Goal: Task Accomplishment & Management: Manage account settings

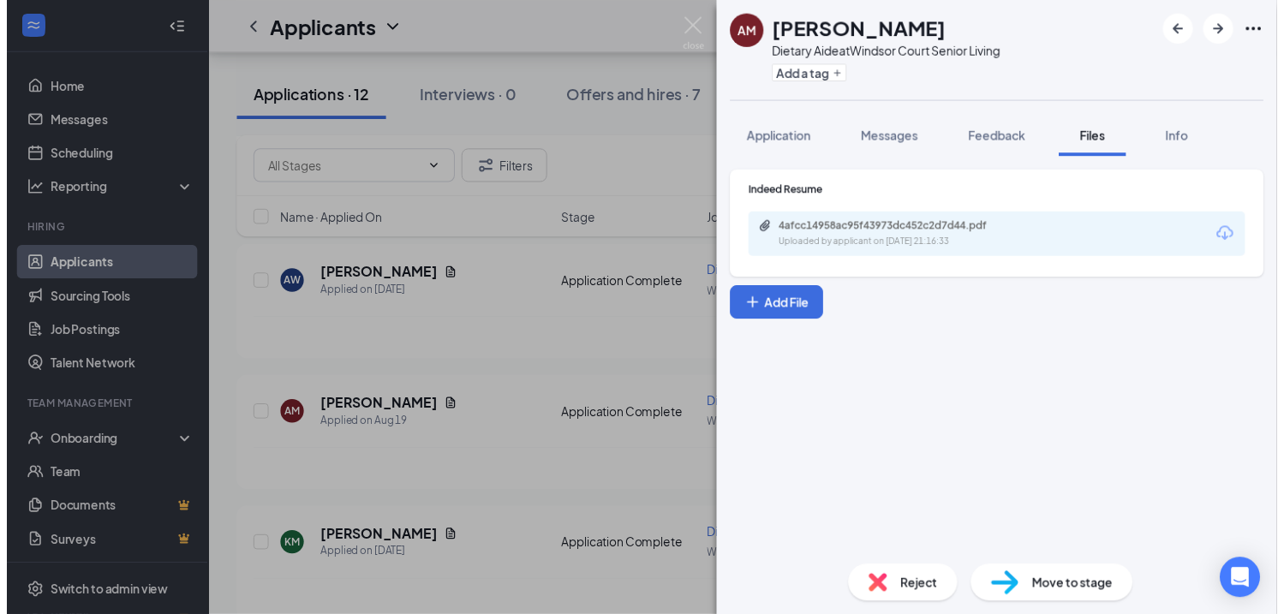
scroll to position [599, 0]
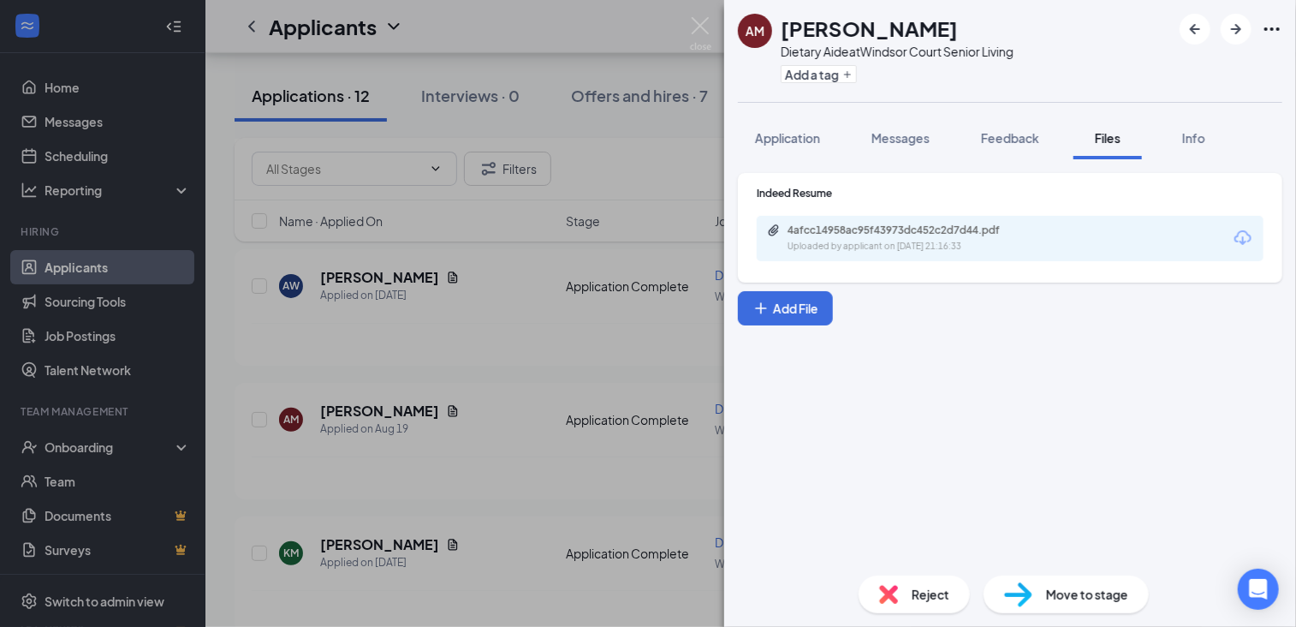
click at [702, 15] on div "AM [PERSON_NAME] Dietary Aide at [GEOGRAPHIC_DATA] Senior Living Add a tag Appl…" at bounding box center [648, 313] width 1296 height 627
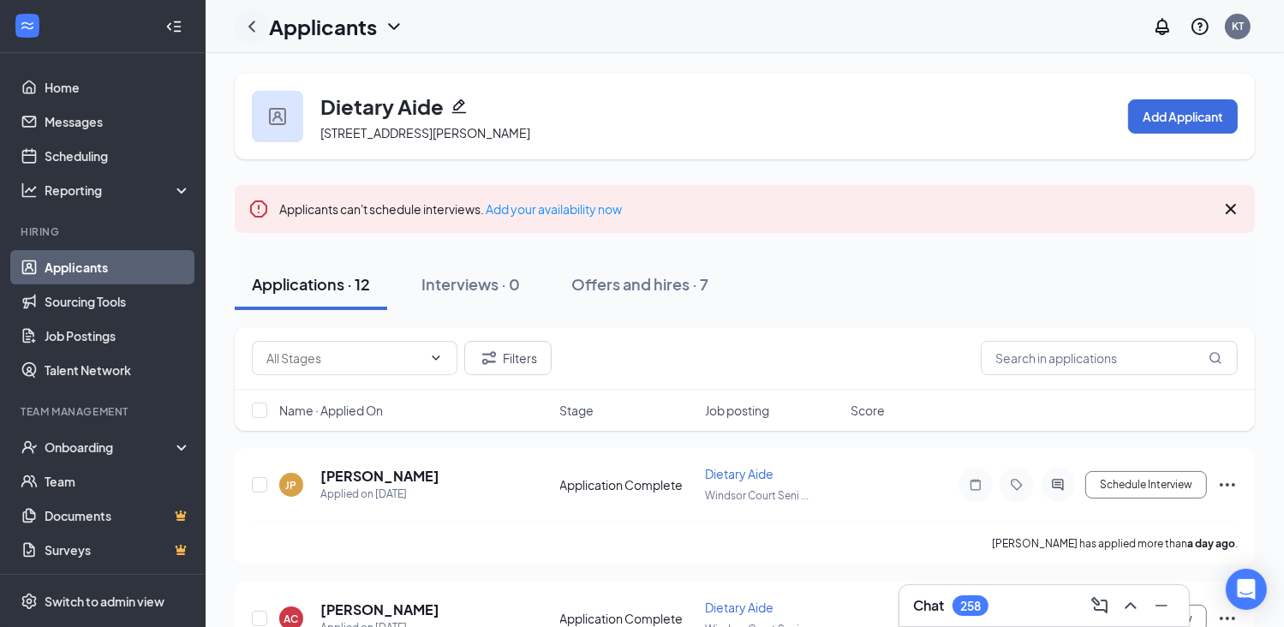
click at [257, 29] on icon "ChevronLeft" at bounding box center [251, 26] width 21 height 21
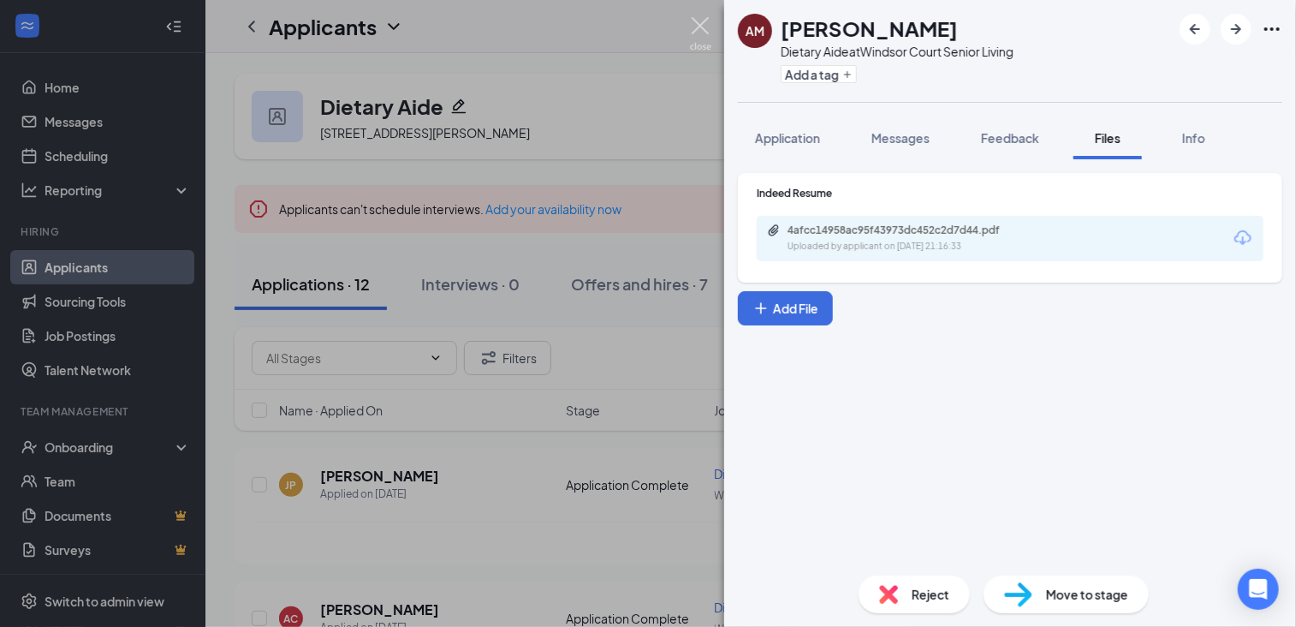
click at [707, 33] on img at bounding box center [700, 33] width 21 height 33
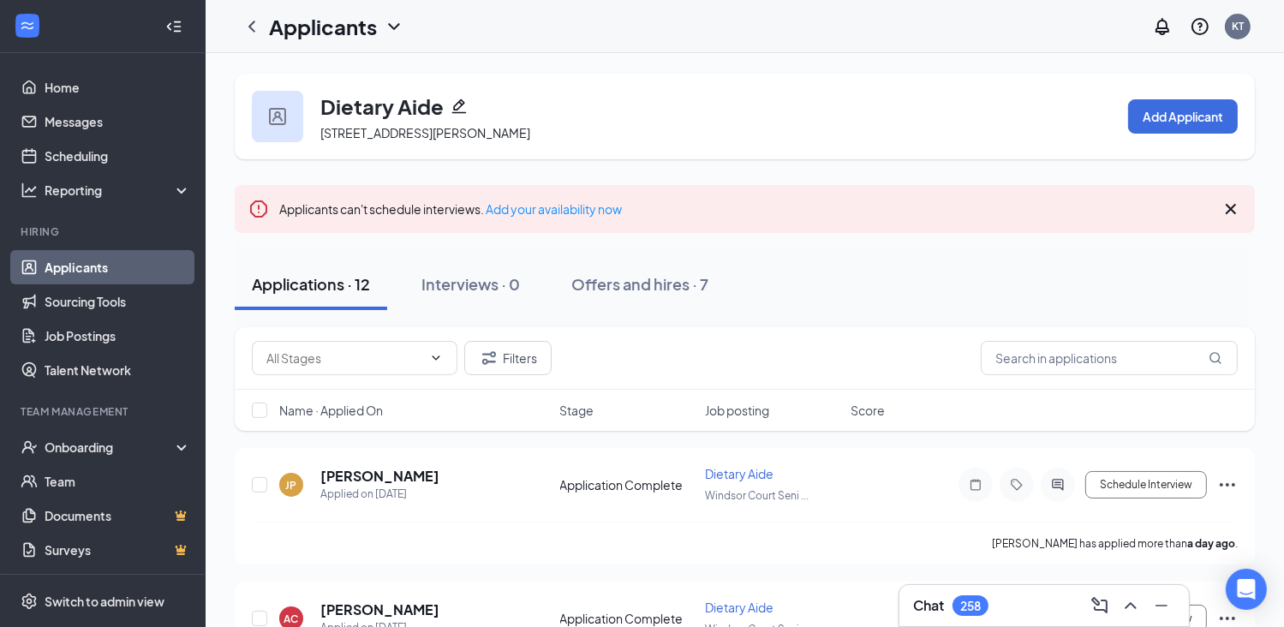
click at [105, 270] on link "Applicants" at bounding box center [118, 267] width 146 height 34
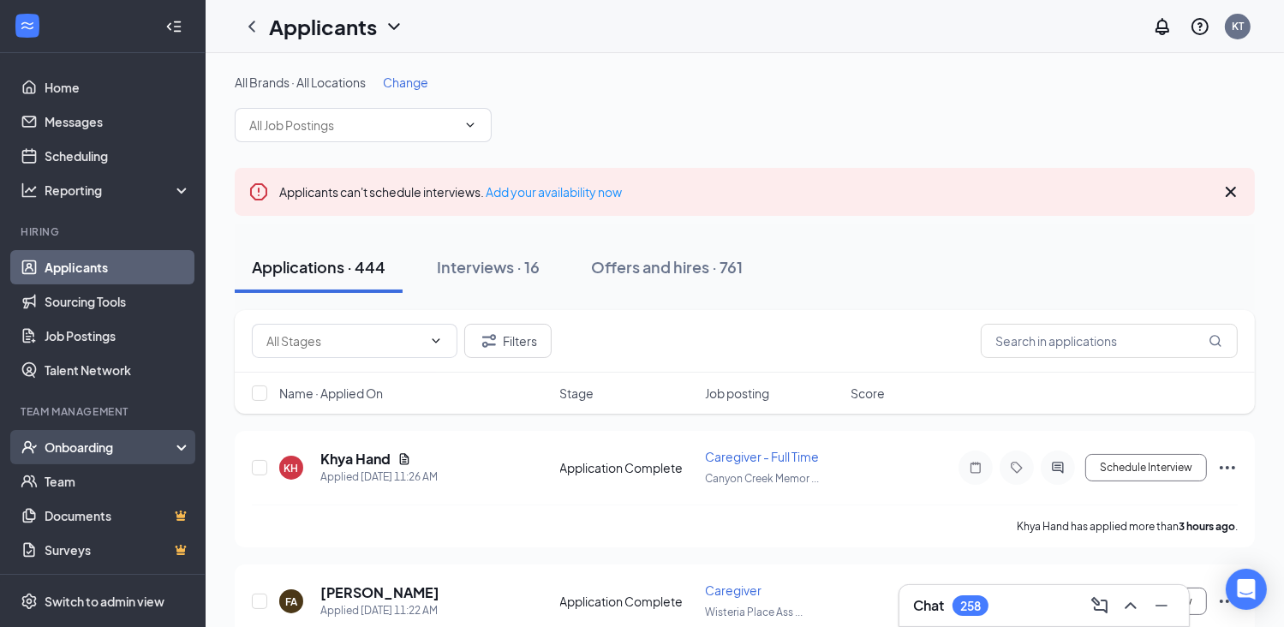
click at [110, 448] on div "Onboarding" at bounding box center [111, 446] width 132 height 17
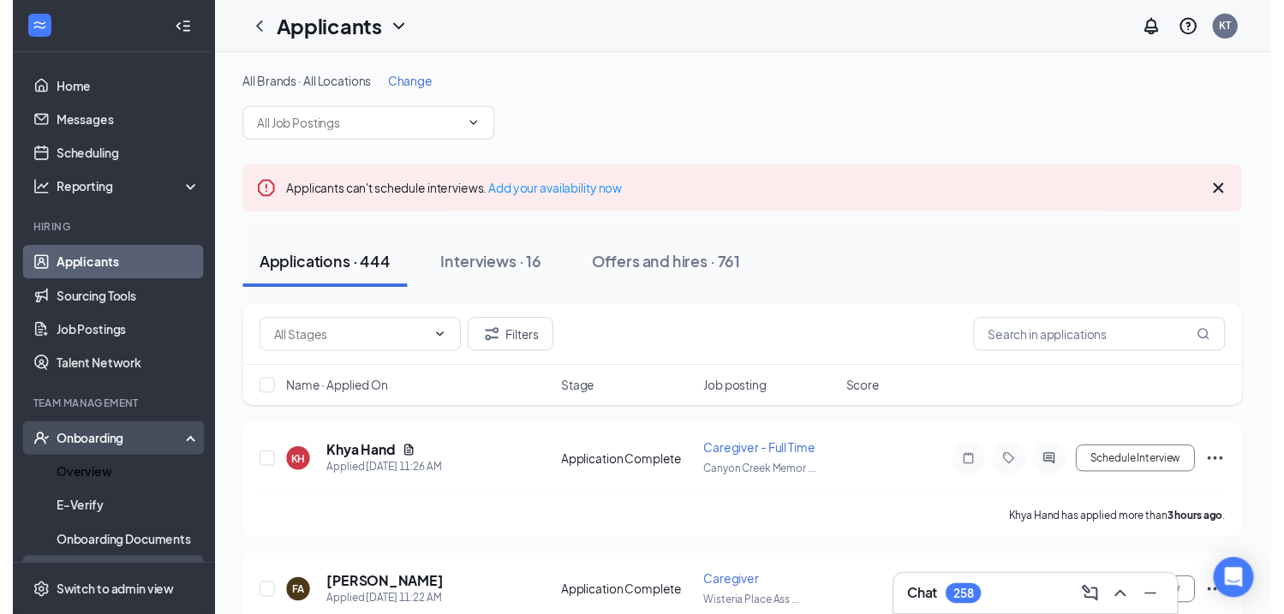
scroll to position [86, 0]
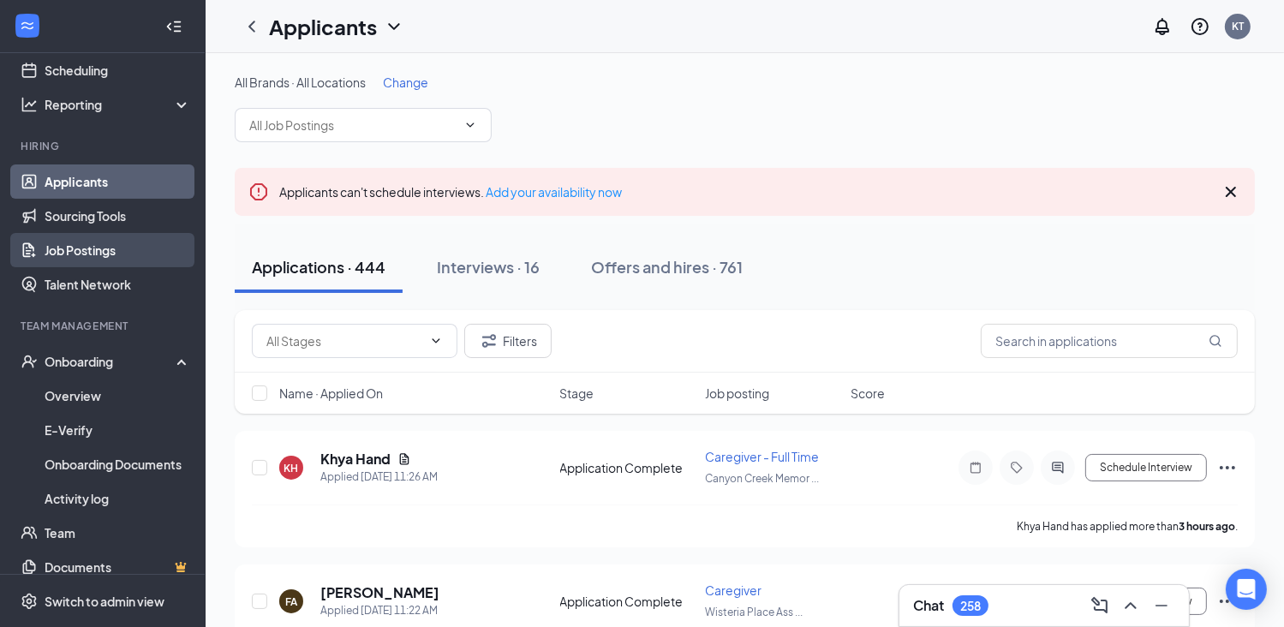
click at [81, 246] on link "Job Postings" at bounding box center [118, 250] width 146 height 34
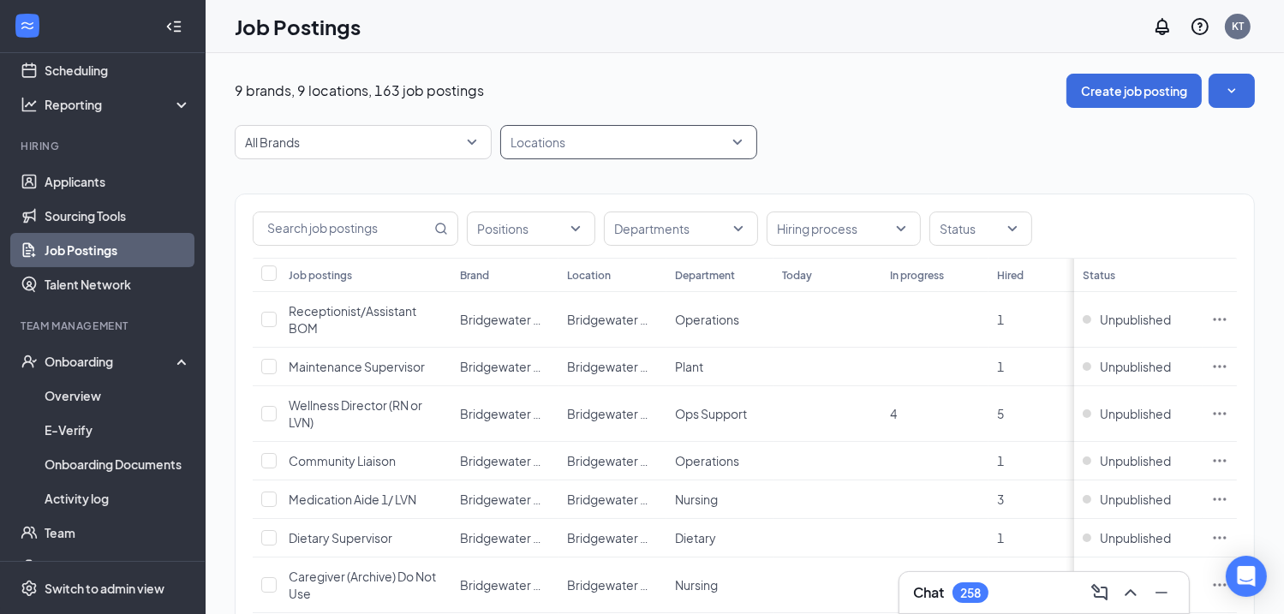
click at [571, 158] on div "Locations" at bounding box center [628, 142] width 257 height 34
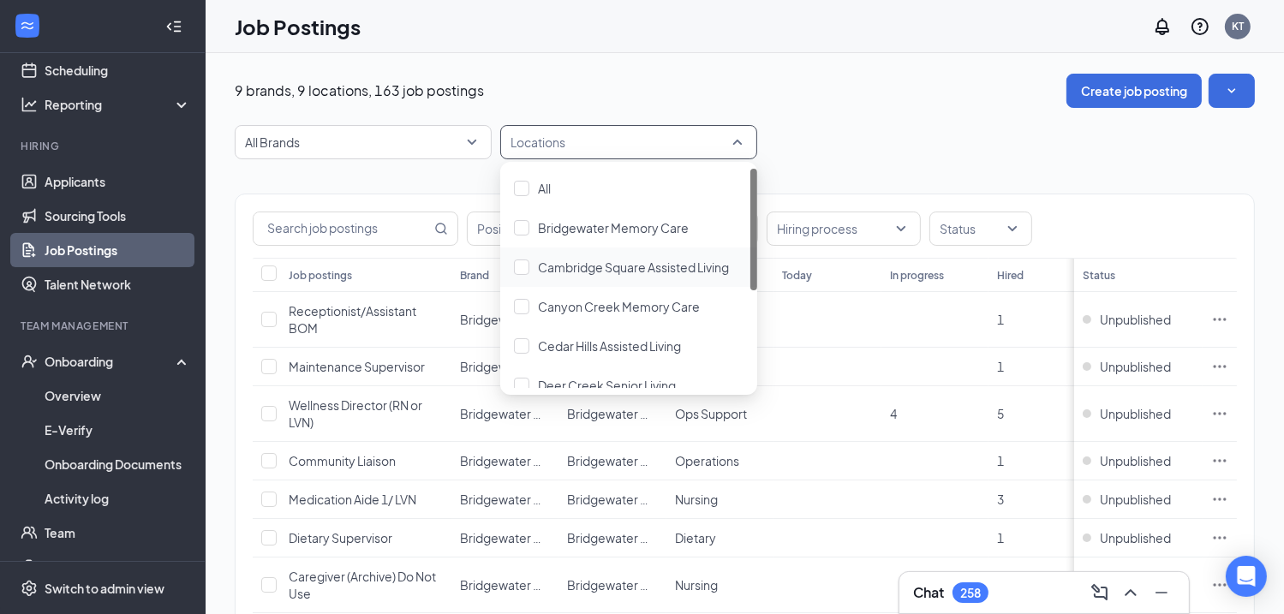
scroll to position [175, 0]
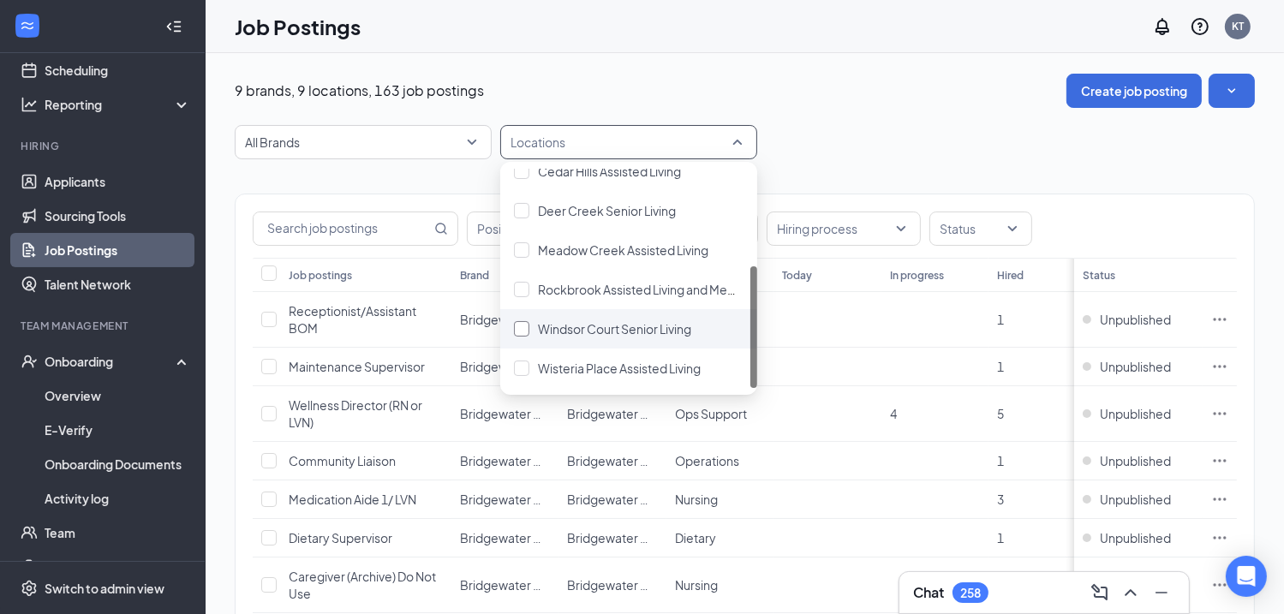
click at [517, 336] on div at bounding box center [521, 328] width 15 height 15
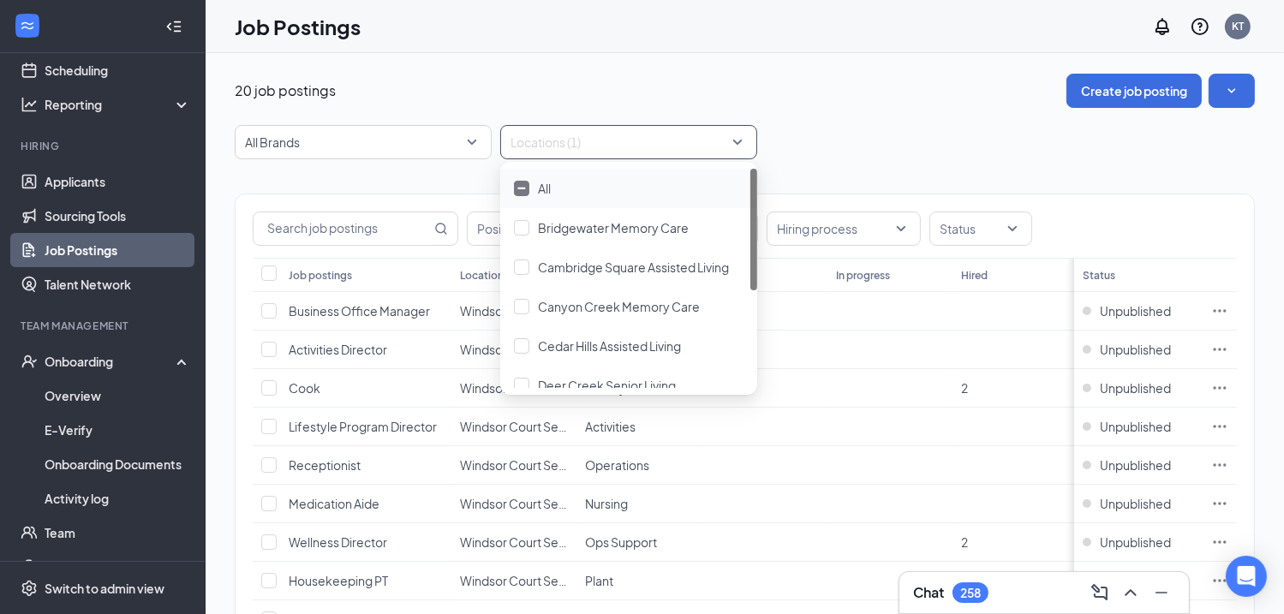
click at [843, 91] on div "20 job postings Create job posting" at bounding box center [745, 91] width 1020 height 34
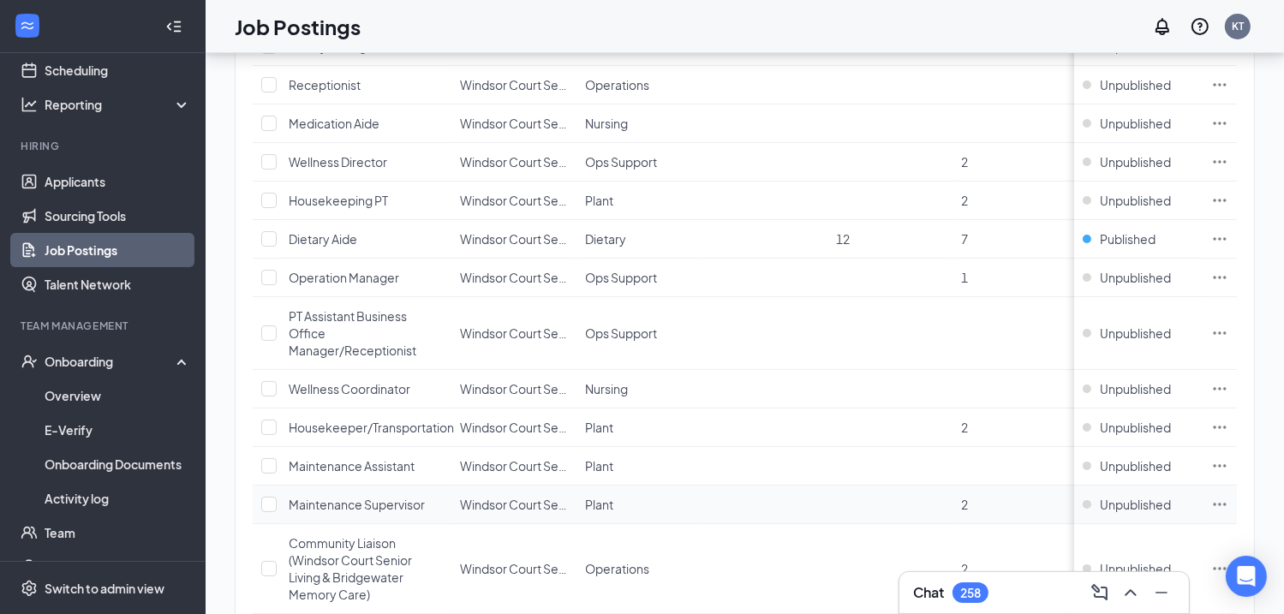
scroll to position [209, 0]
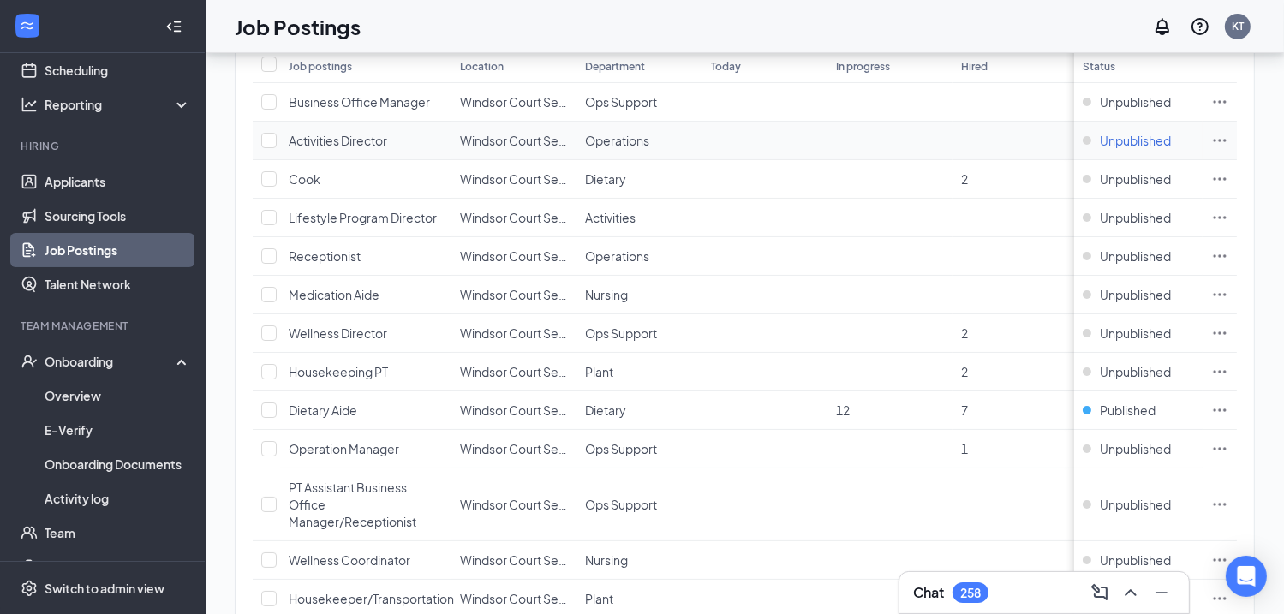
click at [1147, 136] on span "Unpublished" at bounding box center [1134, 140] width 71 height 17
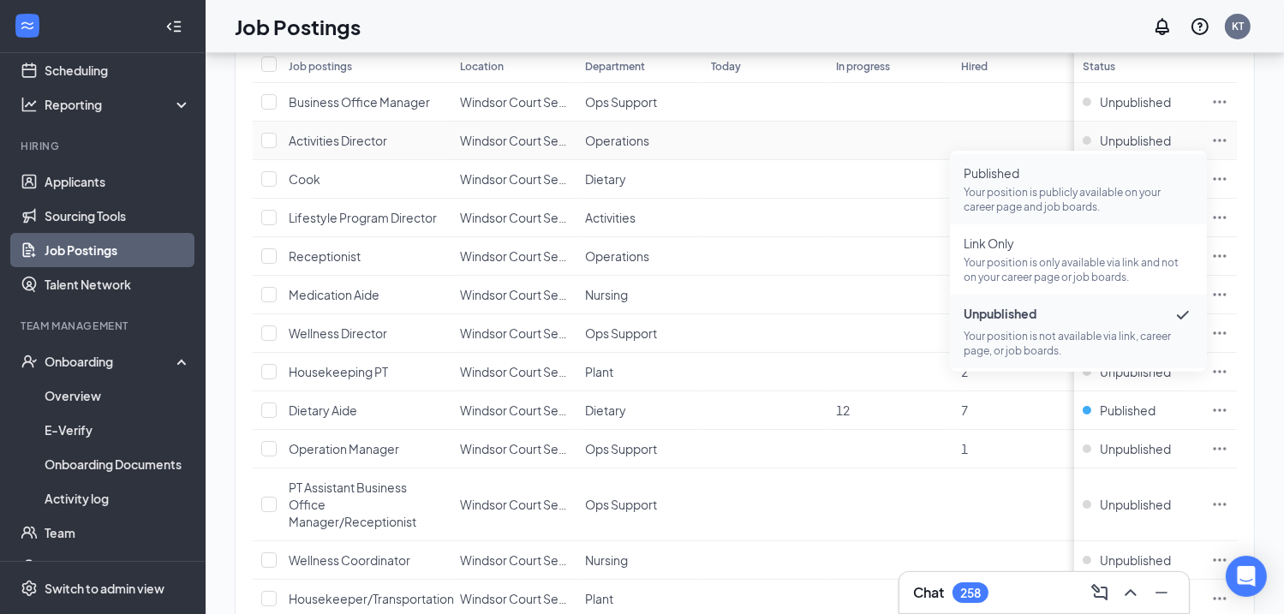
click at [1028, 185] on p "Your position is publicly available on your career page and job boards." at bounding box center [1077, 199] width 229 height 29
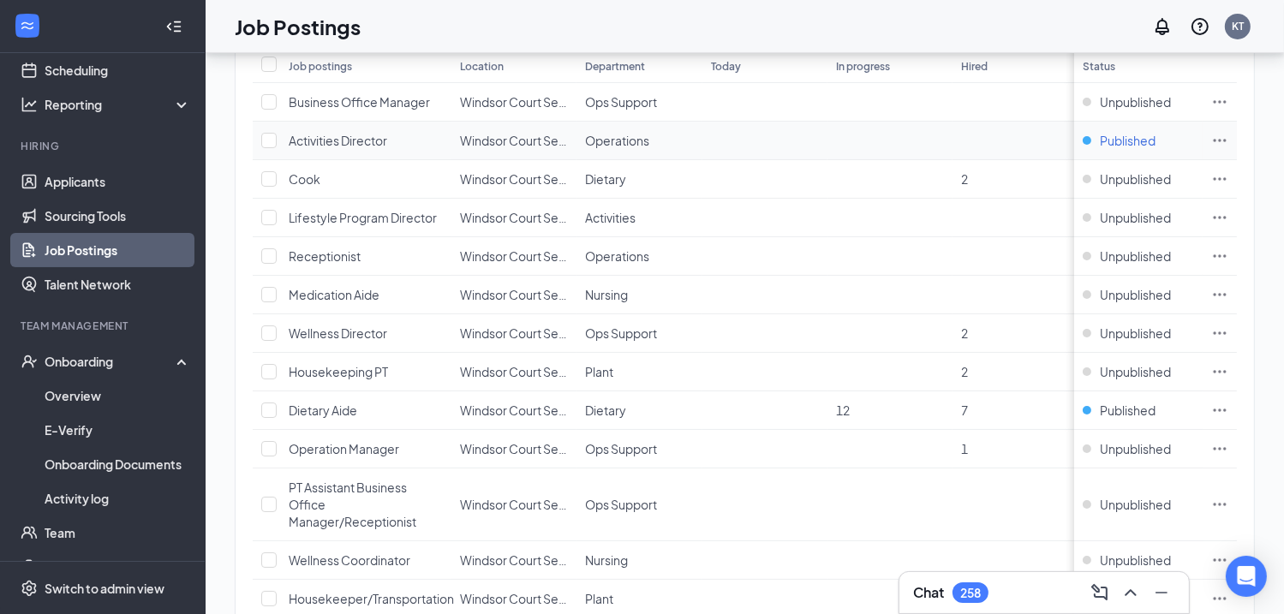
click at [1150, 141] on span "Published" at bounding box center [1127, 140] width 56 height 17
click at [581, 146] on td "Operations" at bounding box center [638, 141] width 125 height 39
click at [1228, 140] on icon "Ellipses" at bounding box center [1219, 140] width 17 height 17
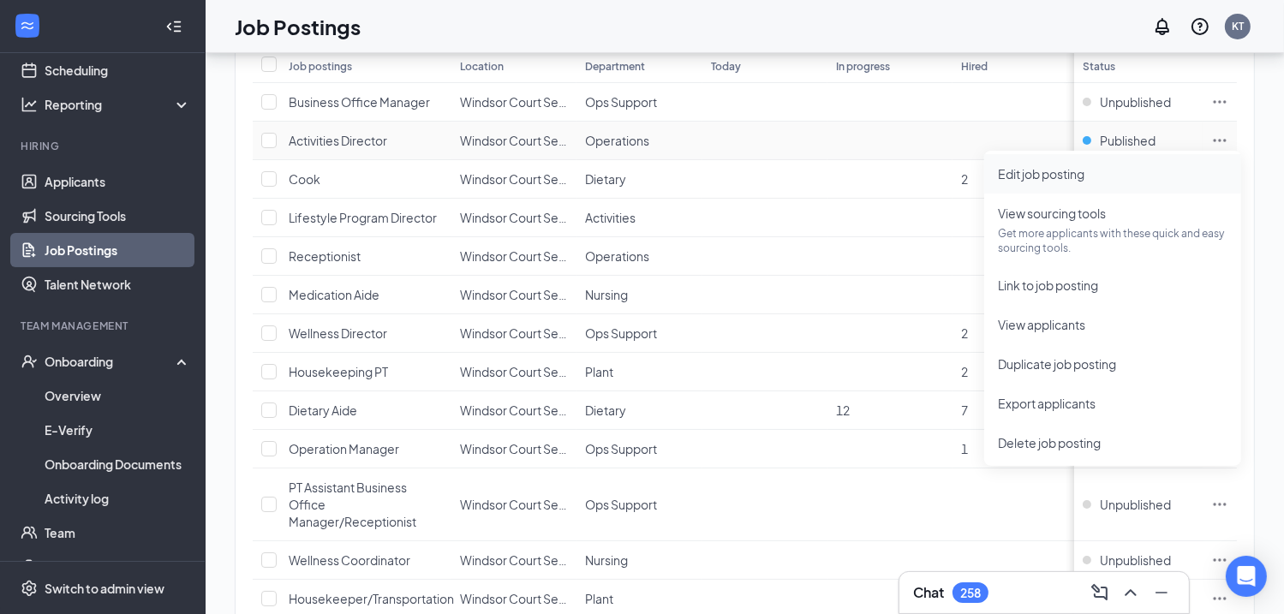
click at [1032, 176] on span "Edit job posting" at bounding box center [1041, 173] width 86 height 15
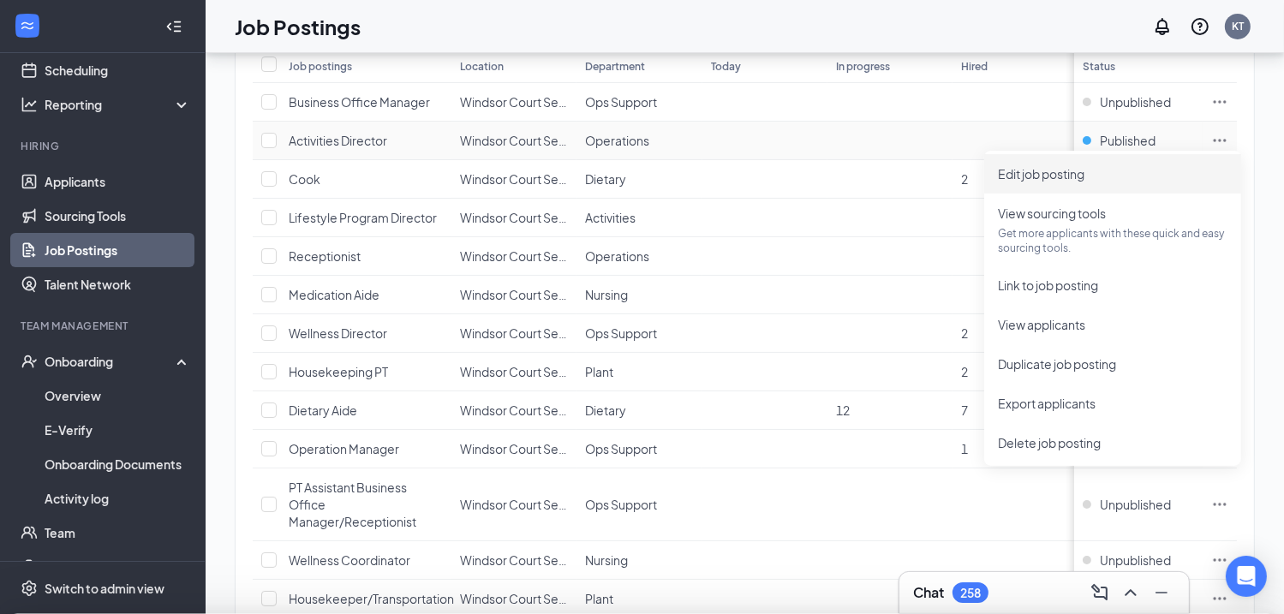
type input "Activities Director"
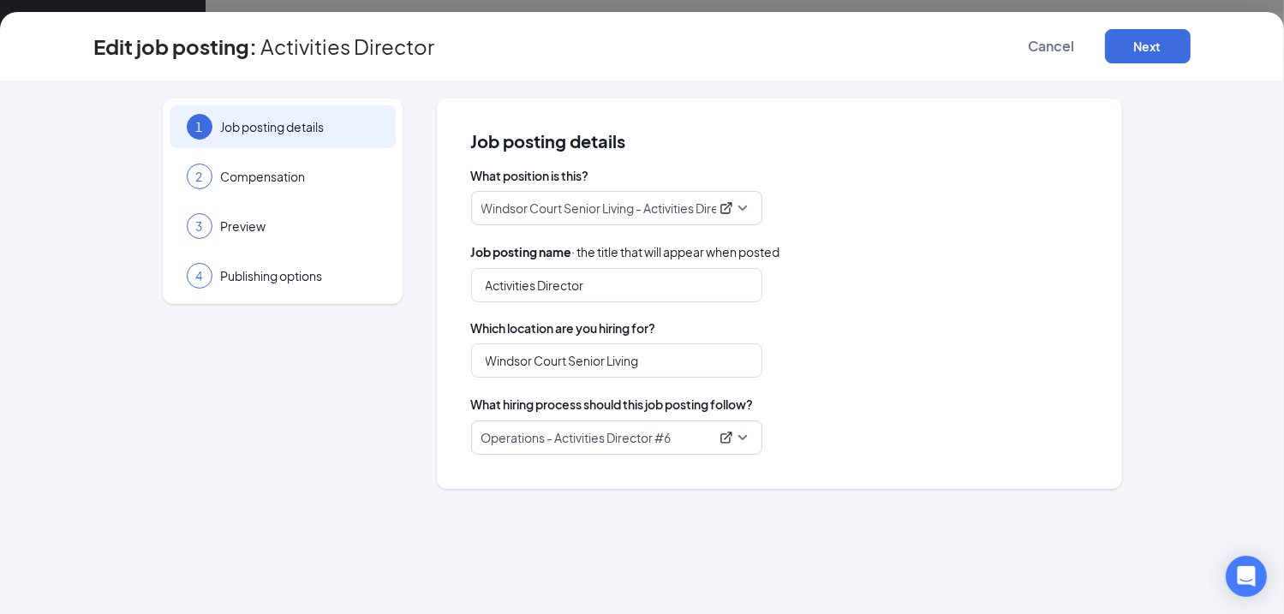
type input "Windsor Court Senior Living"
click at [253, 168] on span "Compensation" at bounding box center [300, 176] width 158 height 17
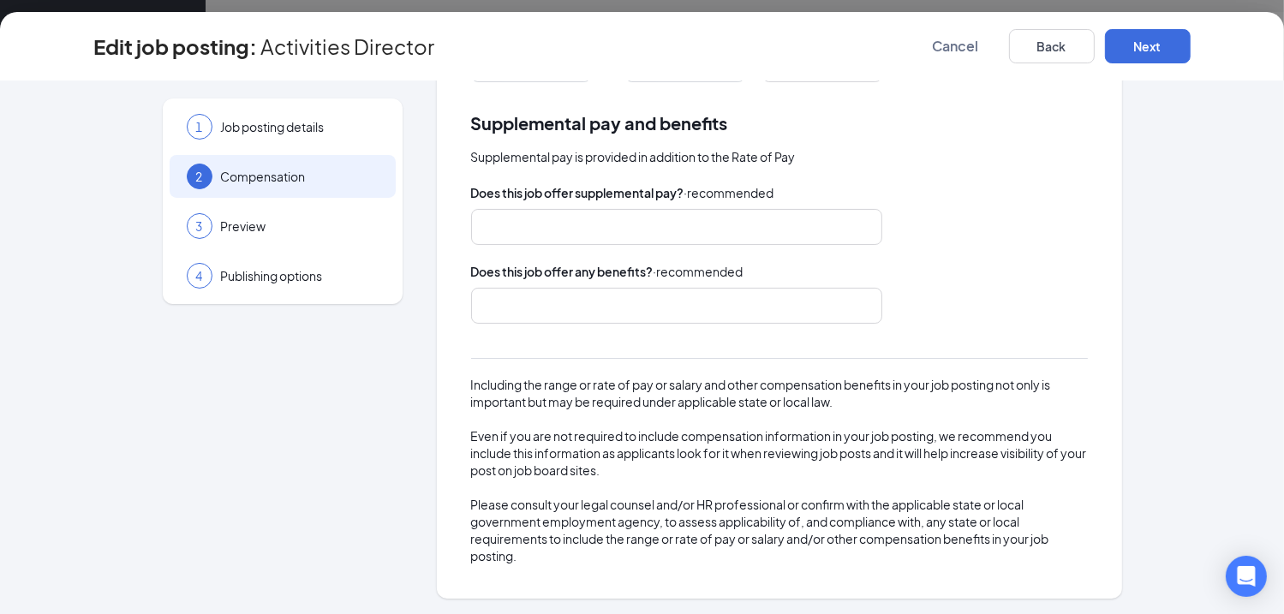
scroll to position [18, 0]
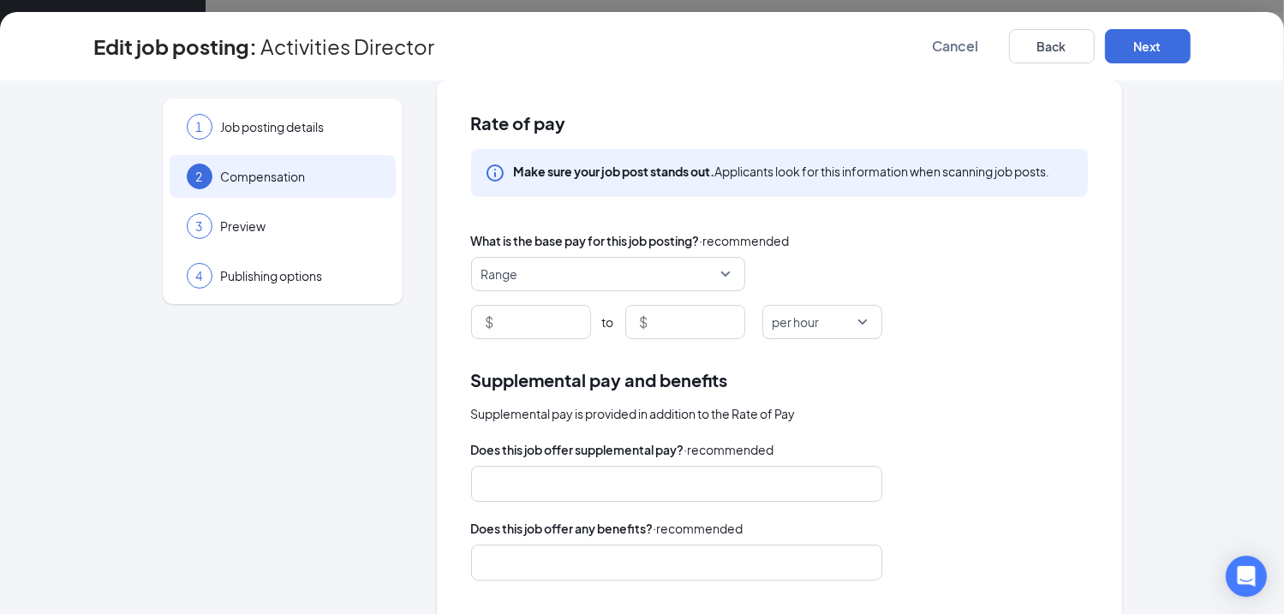
click at [587, 276] on span "Range" at bounding box center [600, 274] width 238 height 33
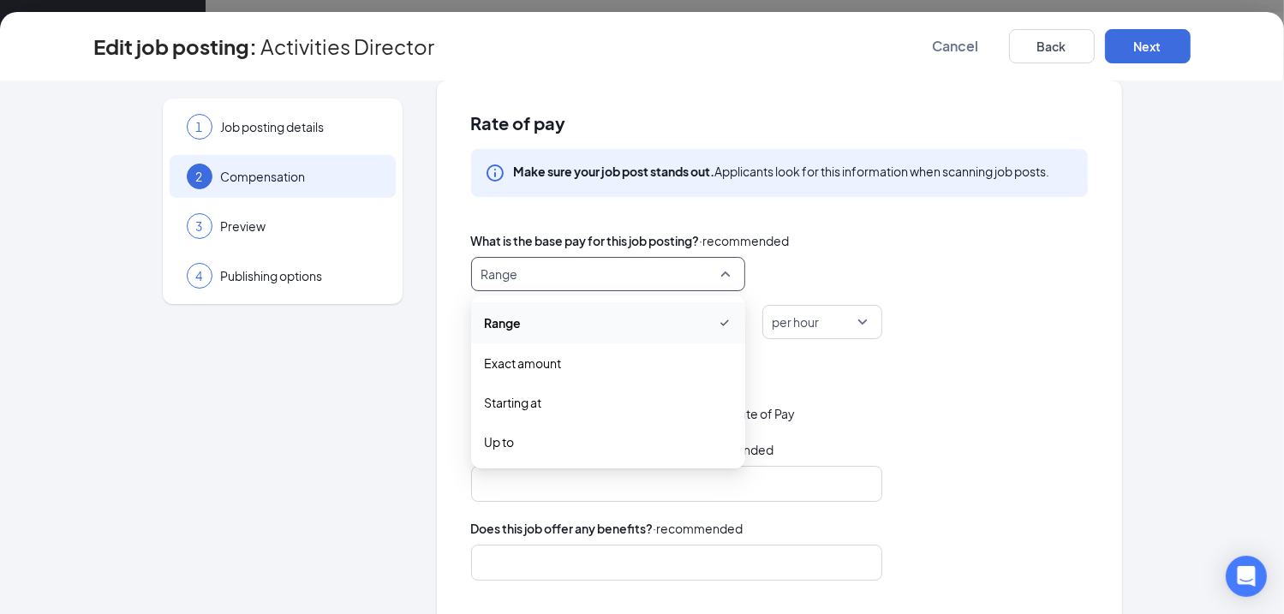
click at [587, 276] on span "Range" at bounding box center [600, 274] width 238 height 33
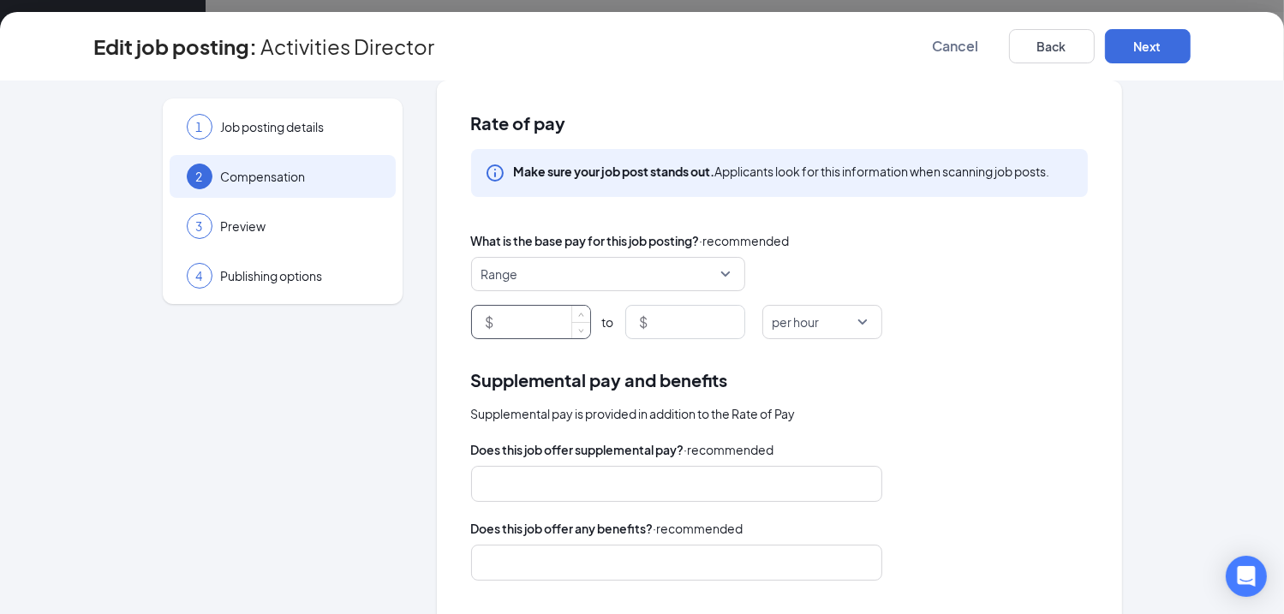
click at [527, 321] on input at bounding box center [543, 322] width 92 height 33
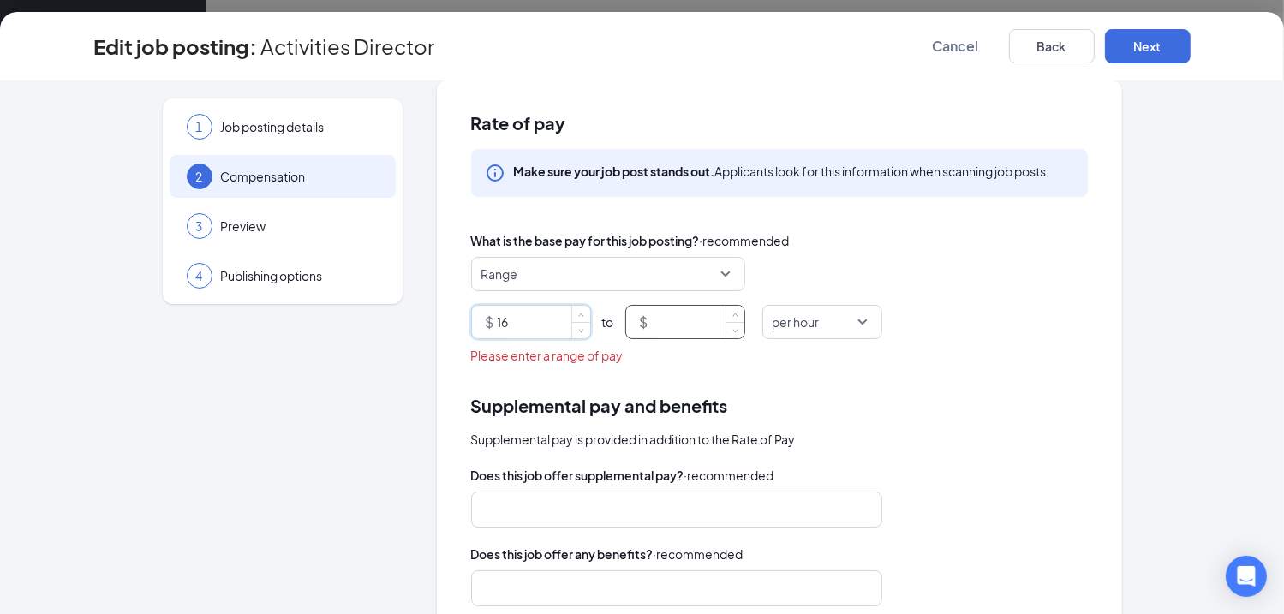
type input "16"
click at [688, 328] on input at bounding box center [698, 322] width 92 height 33
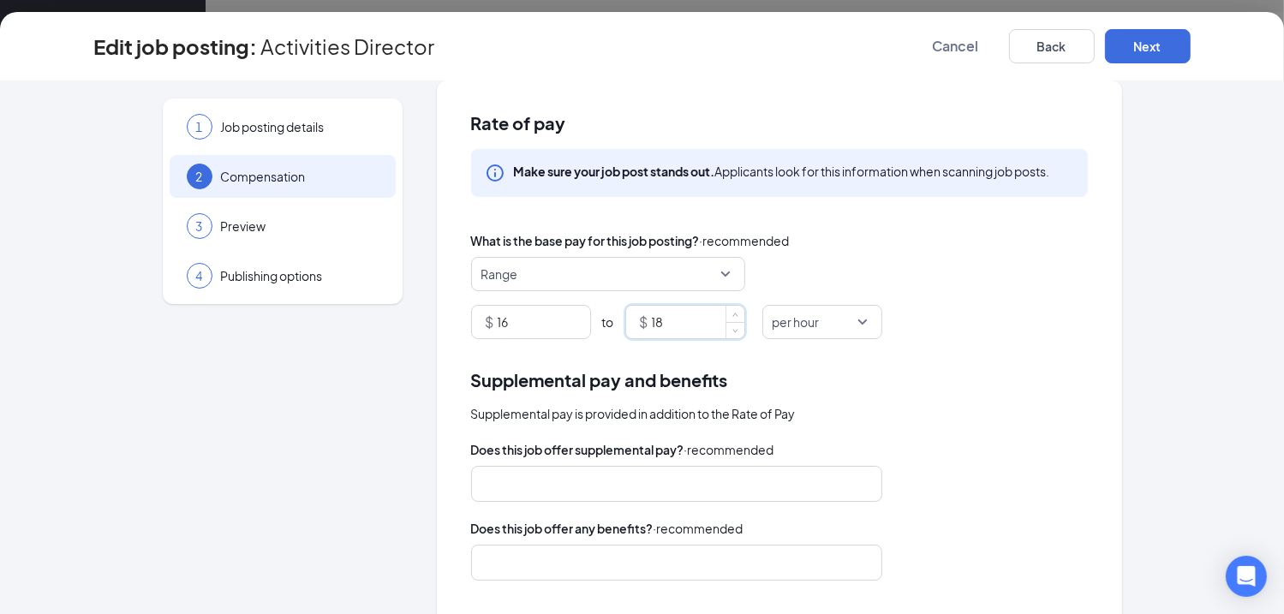
type input "18"
click at [1047, 416] on div "Supplemental pay is provided in addition to the Rate of Pay" at bounding box center [779, 413] width 617 height 19
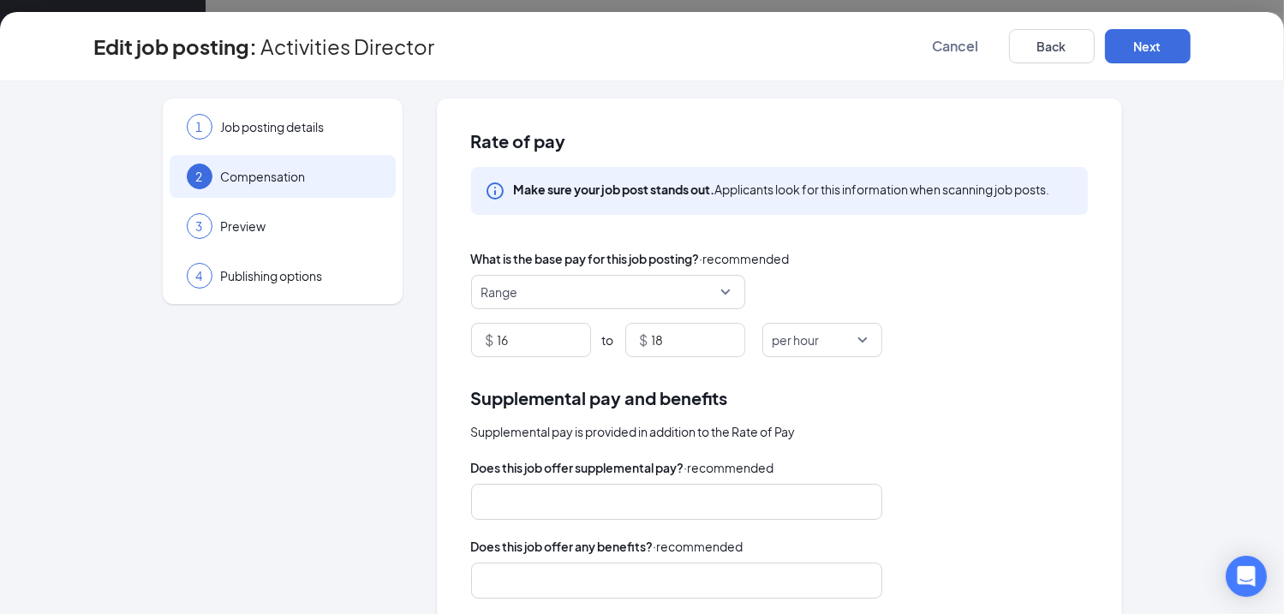
scroll to position [0, 0]
click at [239, 134] on span "Job posting details" at bounding box center [300, 126] width 158 height 17
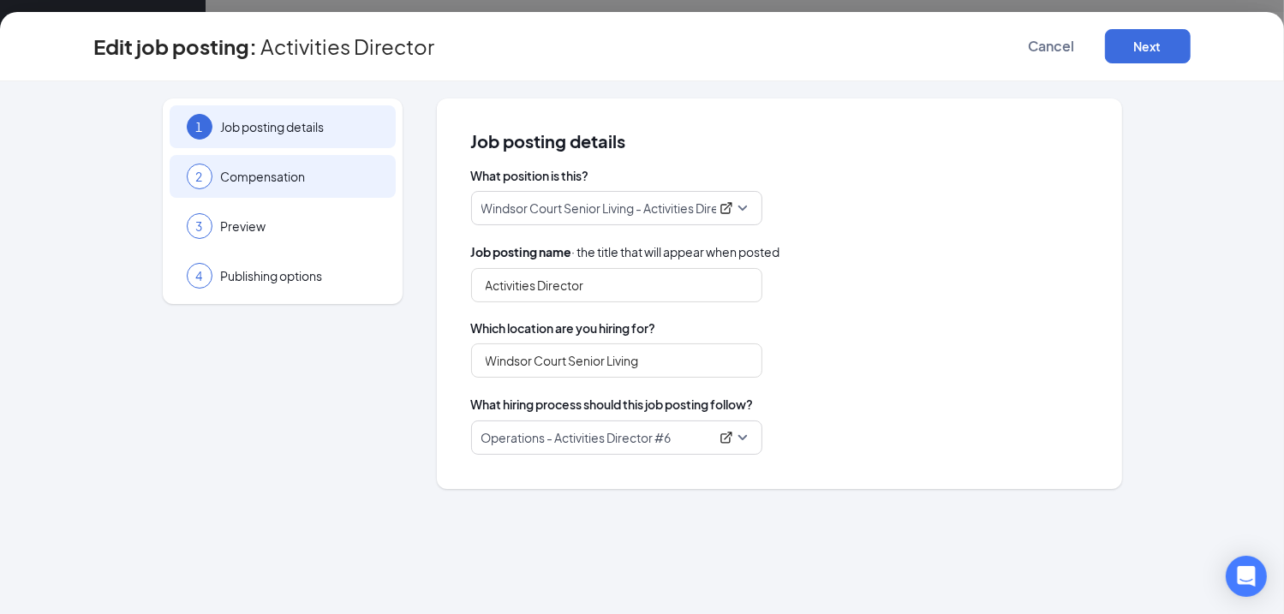
click at [236, 181] on span "Compensation" at bounding box center [300, 176] width 158 height 17
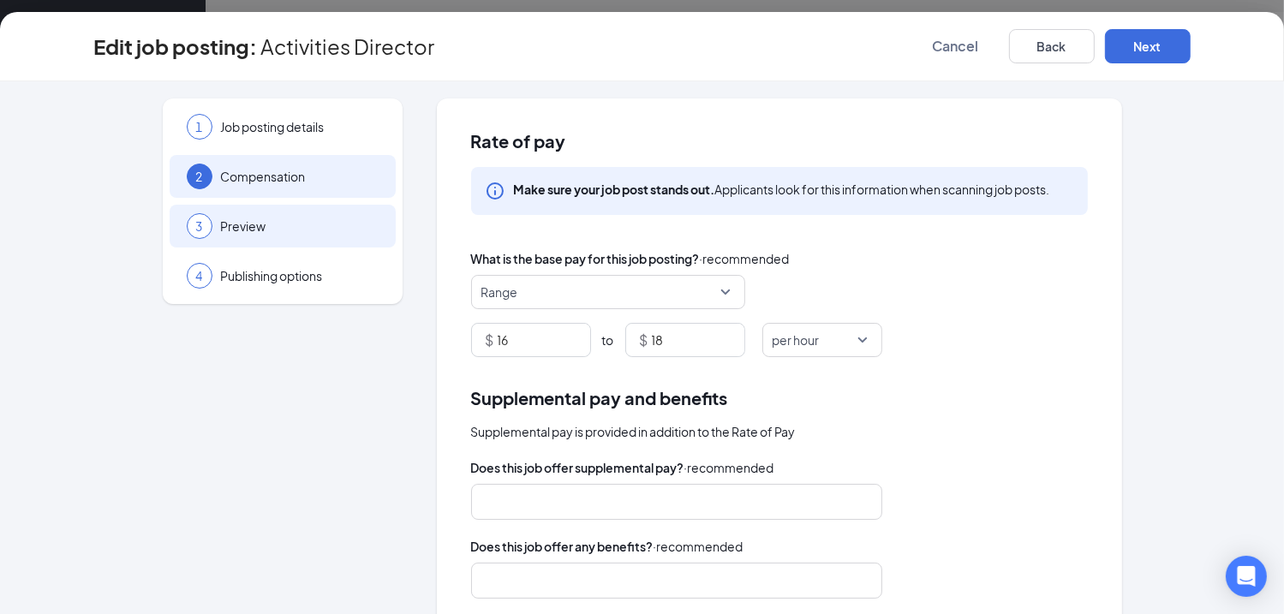
click at [239, 227] on span "Preview" at bounding box center [300, 225] width 158 height 17
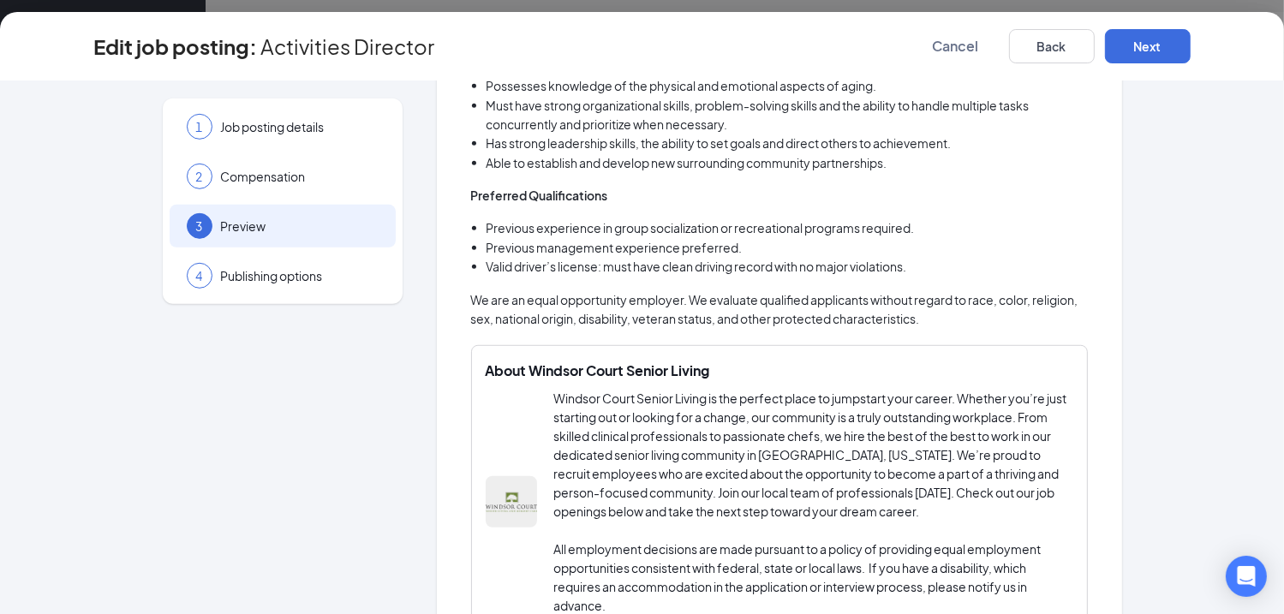
scroll to position [980, 0]
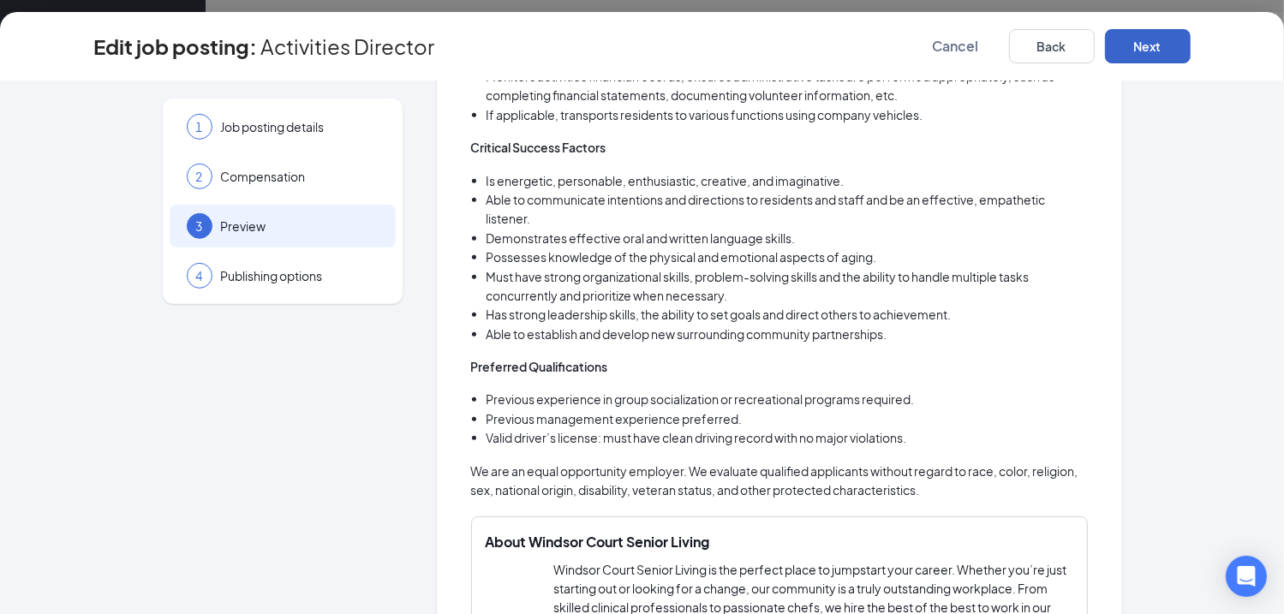
click at [1123, 44] on button "Next" at bounding box center [1148, 46] width 86 height 34
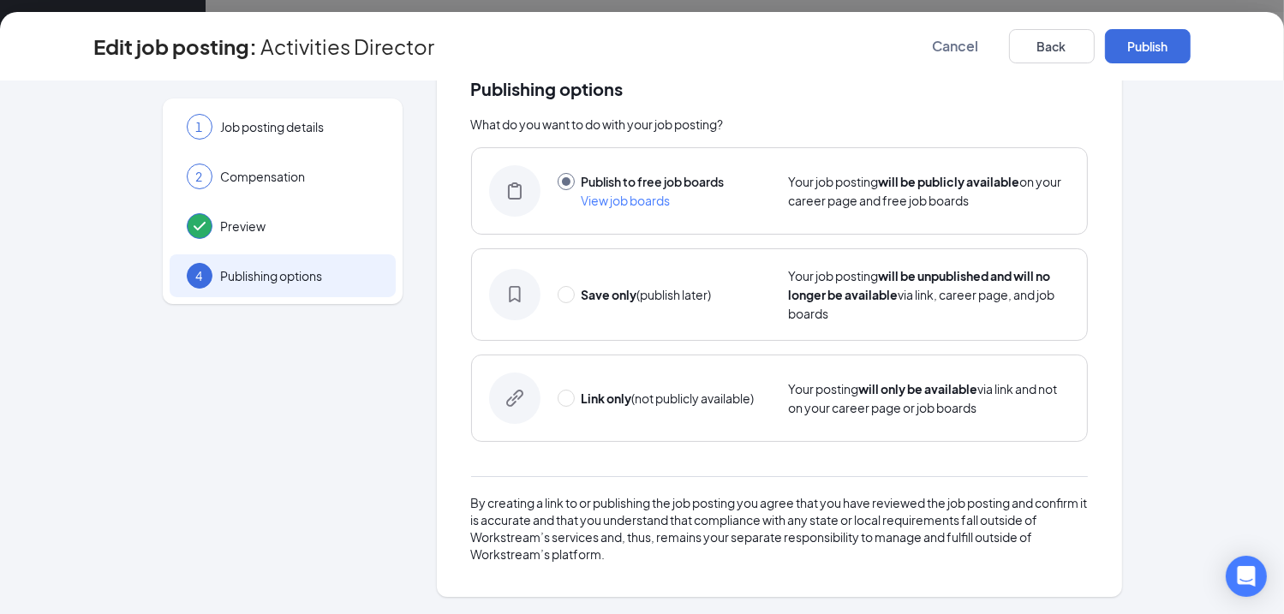
scroll to position [51, 0]
click at [1145, 45] on button "Publish" at bounding box center [1148, 46] width 86 height 34
